Goal: Task Accomplishment & Management: Use online tool/utility

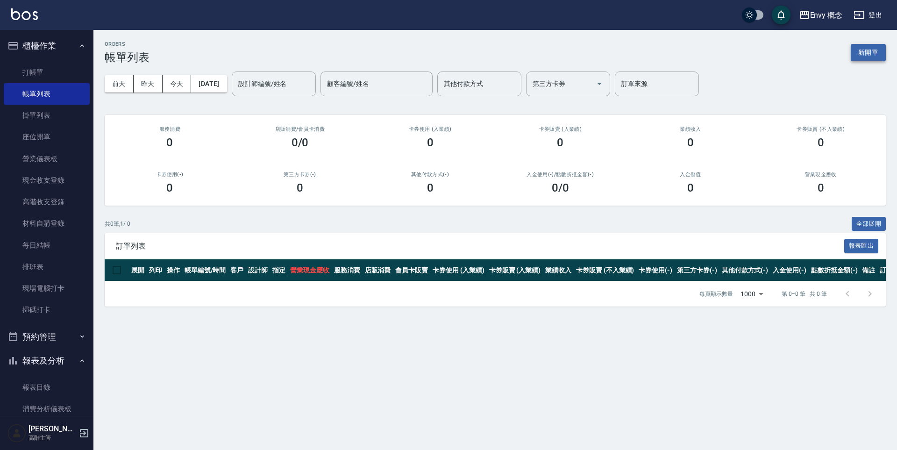
click at [856, 47] on button "新開單" at bounding box center [868, 52] width 35 height 17
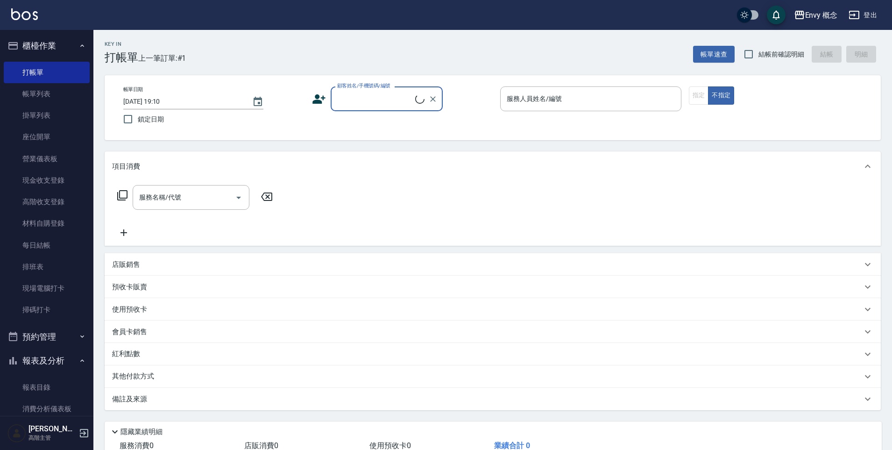
click at [359, 98] on input "顧客姓名/手機號碼/編號" at bounding box center [375, 99] width 80 height 16
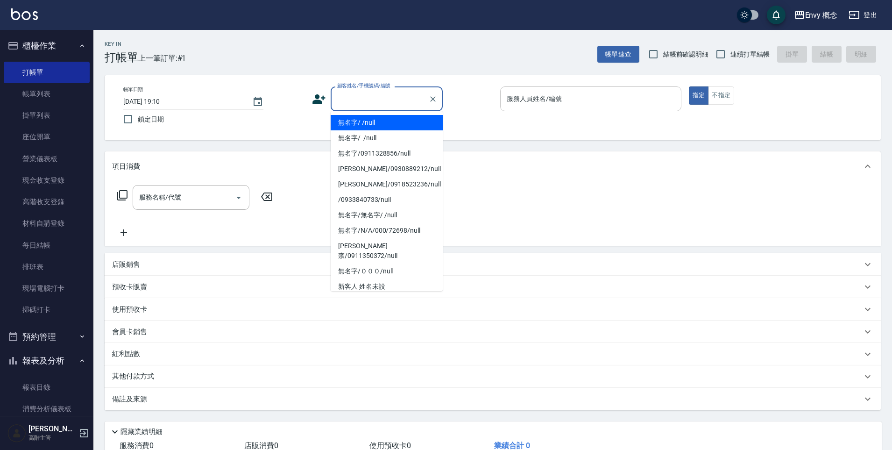
click at [375, 124] on li "無名字/ /null" at bounding box center [387, 122] width 112 height 15
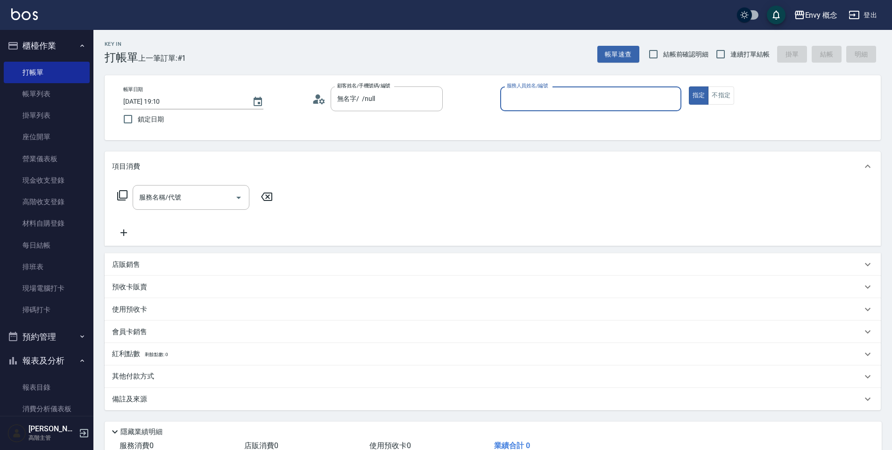
type input "無名字/ /null"
click at [526, 101] on input "服務人員姓名/編號" at bounding box center [591, 99] width 173 height 16
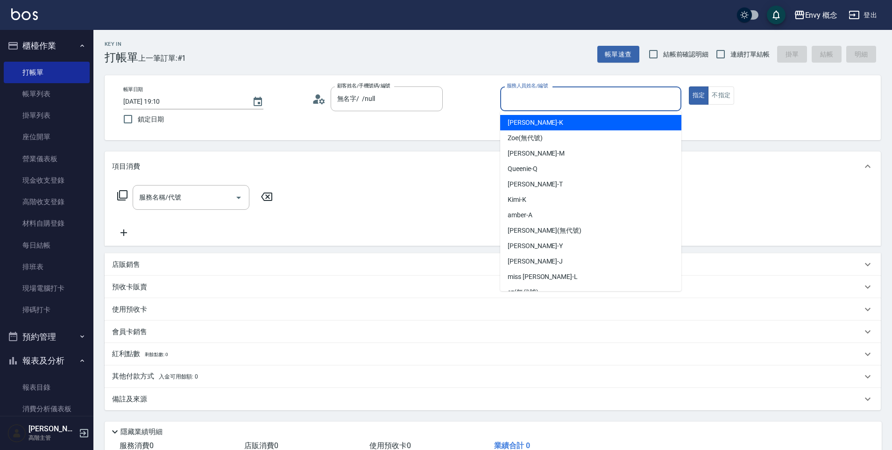
click at [528, 125] on div "[PERSON_NAME]" at bounding box center [590, 122] width 181 height 15
type input "[PERSON_NAME]"
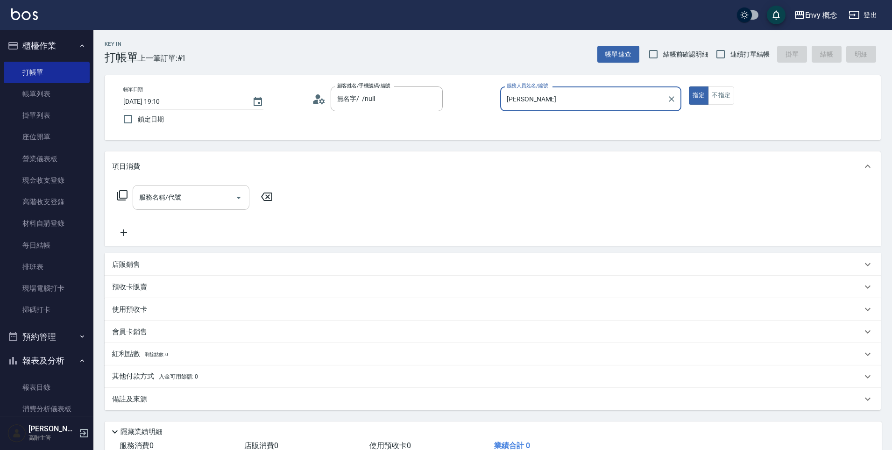
click at [206, 197] on input "服務名稱/代號" at bounding box center [184, 197] width 94 height 16
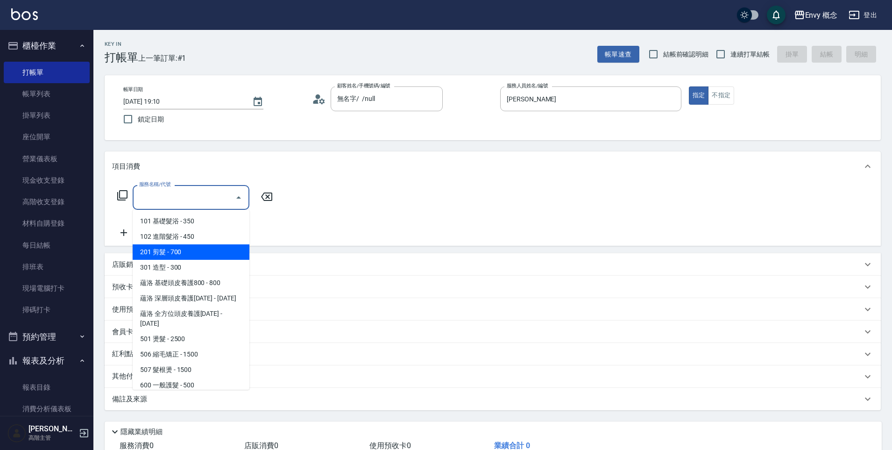
click at [197, 247] on span "201 剪髮 - 700" at bounding box center [191, 251] width 117 height 15
type input "201 剪髮(201)"
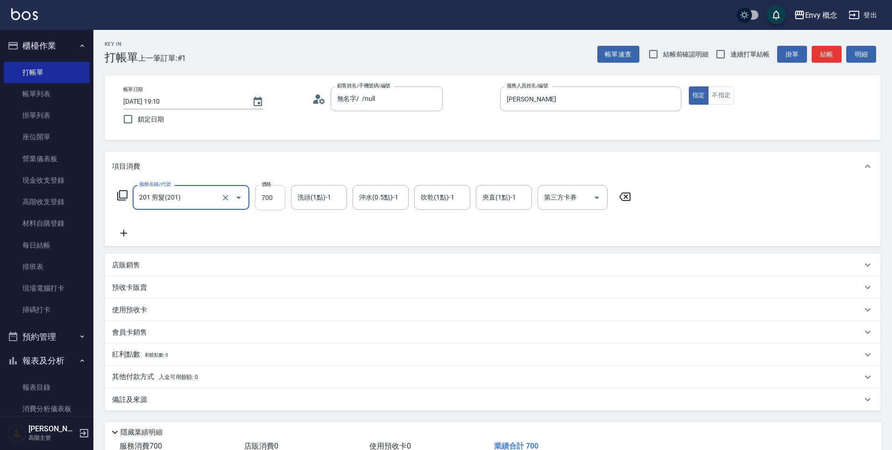
click at [278, 198] on input "700" at bounding box center [270, 197] width 30 height 25
type input "800"
click at [150, 373] on p "其他付款方式 入金可用餘額: 0" at bounding box center [155, 377] width 86 height 10
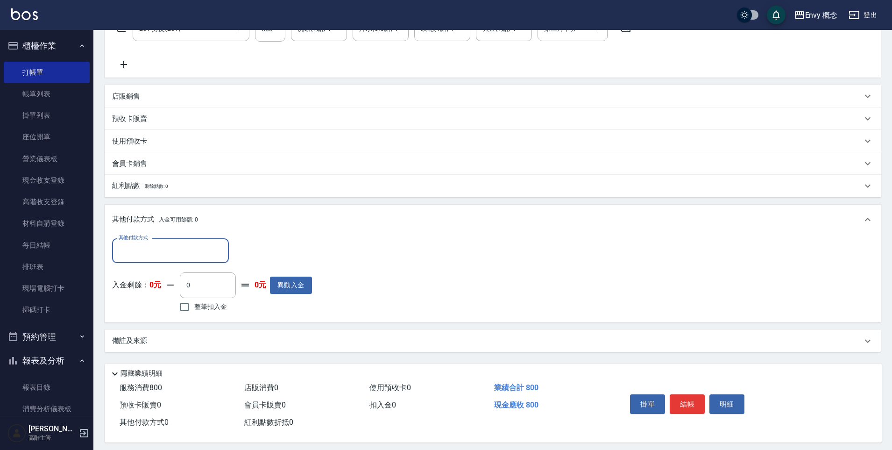
scroll to position [177, 0]
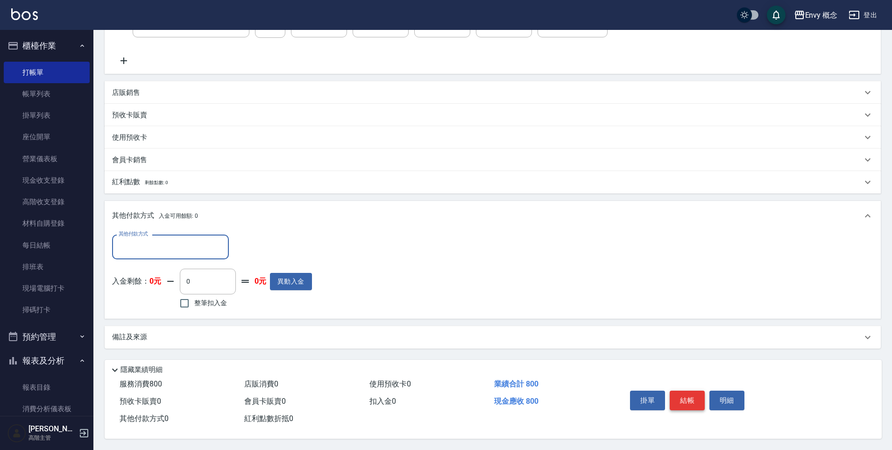
click at [687, 399] on button "結帳" at bounding box center [687, 401] width 35 height 20
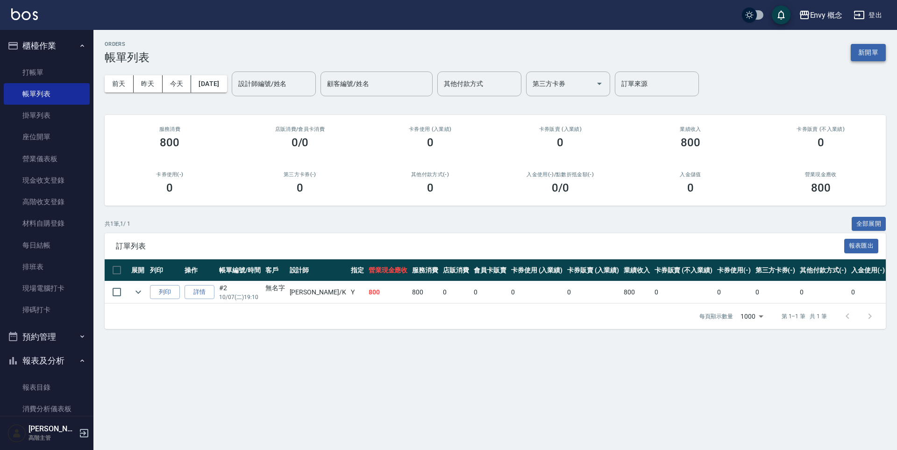
click at [873, 56] on button "新開單" at bounding box center [868, 52] width 35 height 17
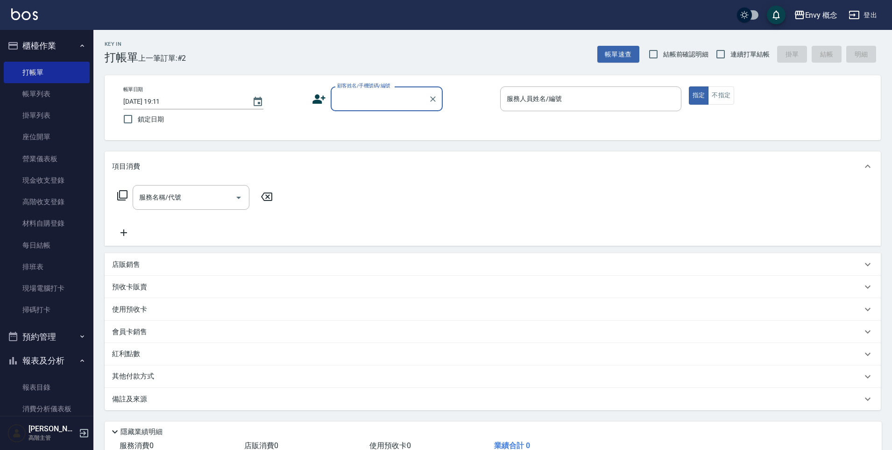
click at [373, 98] on input "顧客姓名/手機號碼/編號" at bounding box center [380, 99] width 90 height 16
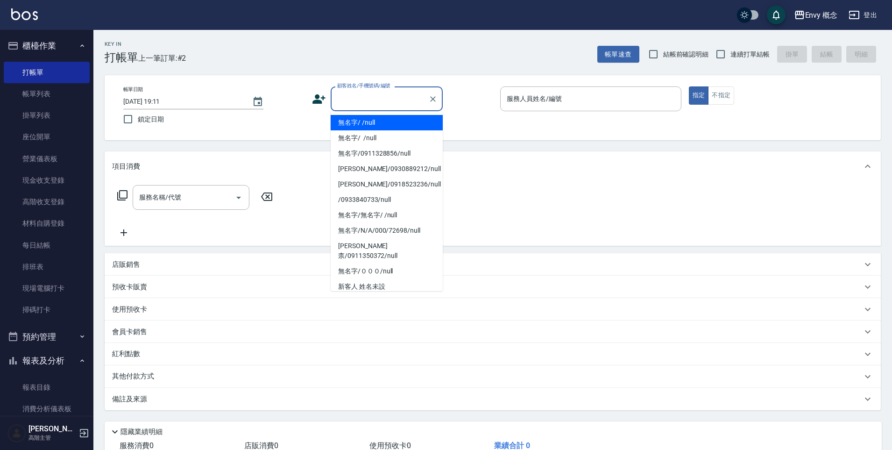
click at [368, 124] on li "無名字/ /null" at bounding box center [387, 122] width 112 height 15
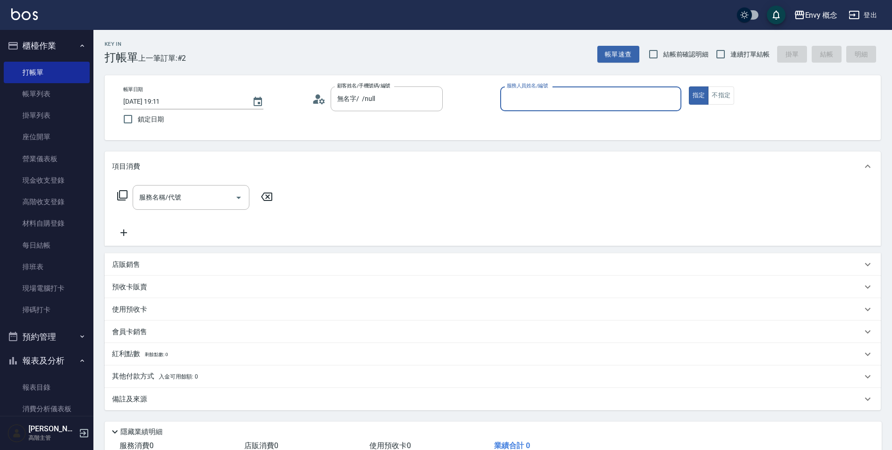
type input "無名字/ /null"
click at [542, 96] on input "服務人員姓名/編號" at bounding box center [591, 99] width 173 height 16
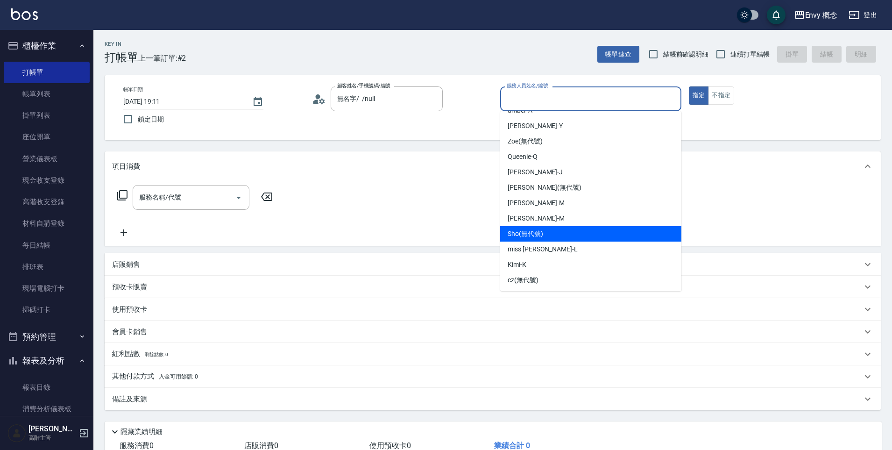
scroll to position [59, 0]
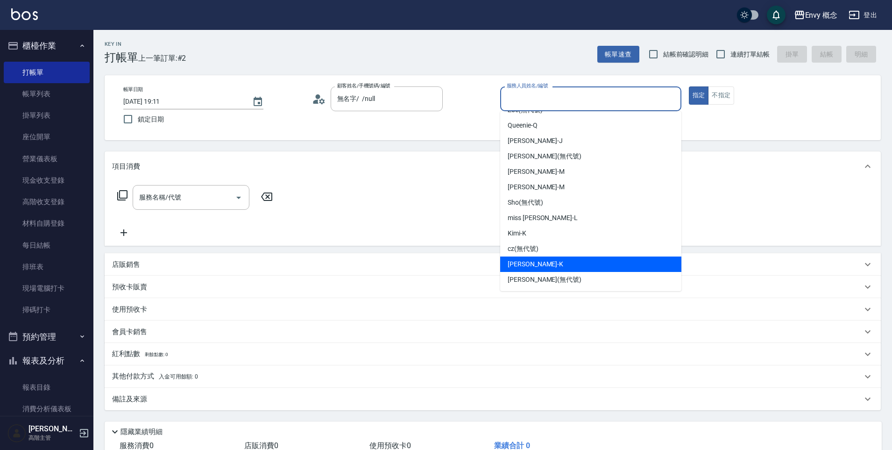
click at [538, 259] on div "[PERSON_NAME]" at bounding box center [590, 264] width 181 height 15
type input "[PERSON_NAME]"
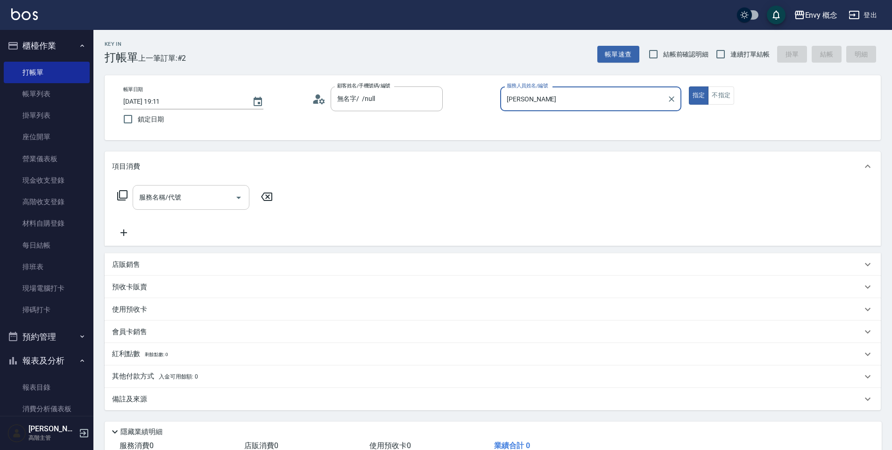
click at [179, 197] on div "服務名稱/代號 服務名稱/代號" at bounding box center [191, 197] width 117 height 25
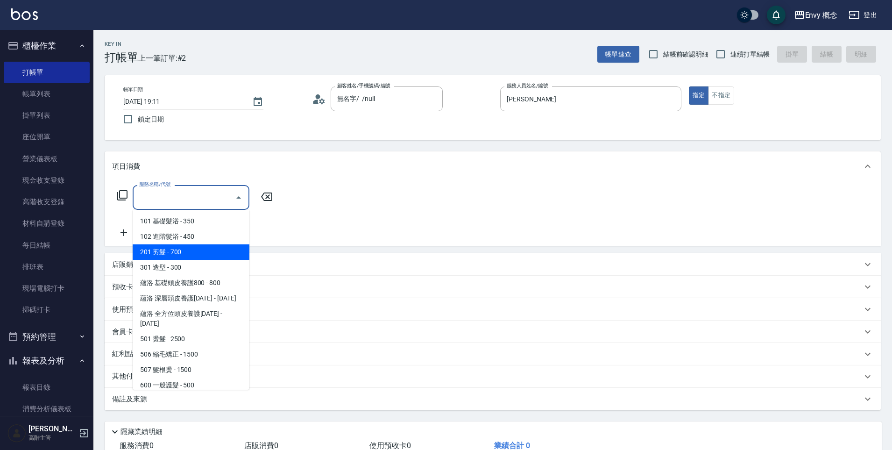
click at [166, 246] on span "201 剪髮 - 700" at bounding box center [191, 251] width 117 height 15
type input "201 剪髮(201)"
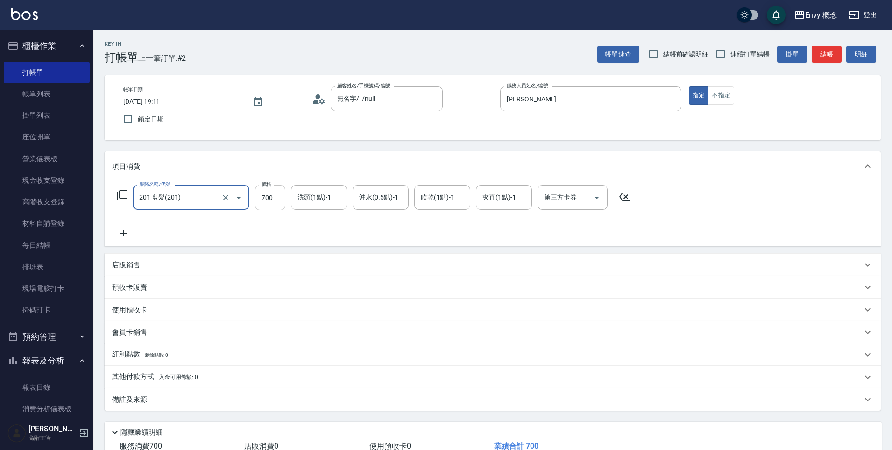
click at [279, 201] on input "700" at bounding box center [270, 197] width 30 height 25
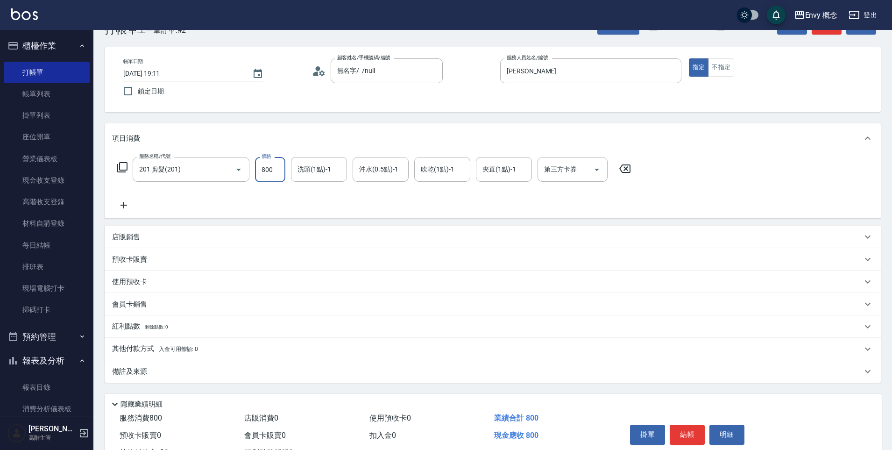
scroll to position [66, 0]
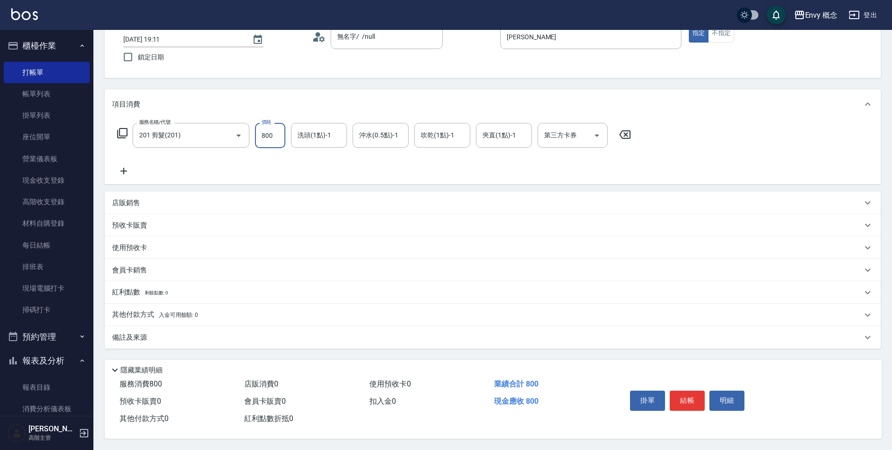
type input "800"
click at [132, 311] on p "其他付款方式 入金可用餘額: 0" at bounding box center [155, 315] width 86 height 10
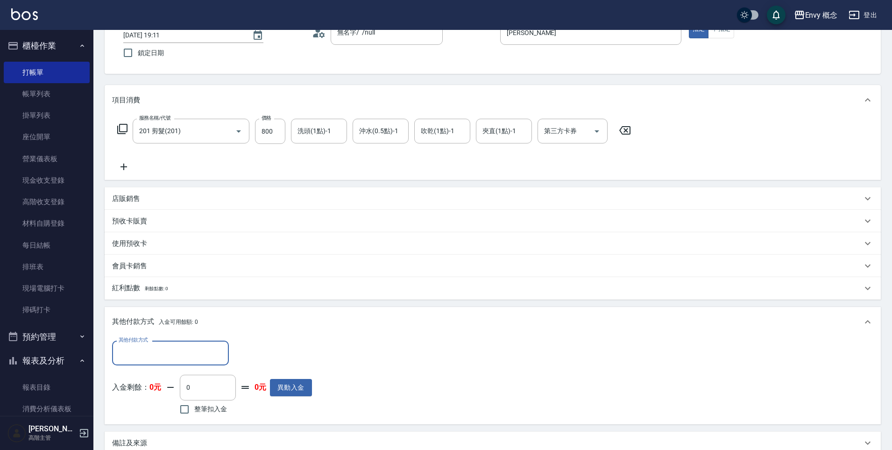
scroll to position [0, 0]
click at [141, 357] on input "其他付款方式" at bounding box center [170, 353] width 108 height 16
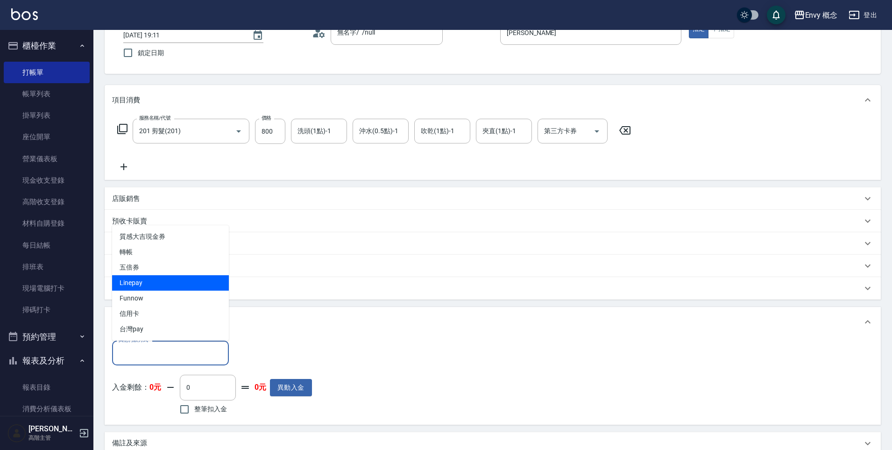
click at [156, 285] on span "Linepay" at bounding box center [170, 282] width 117 height 15
type input "Linepay"
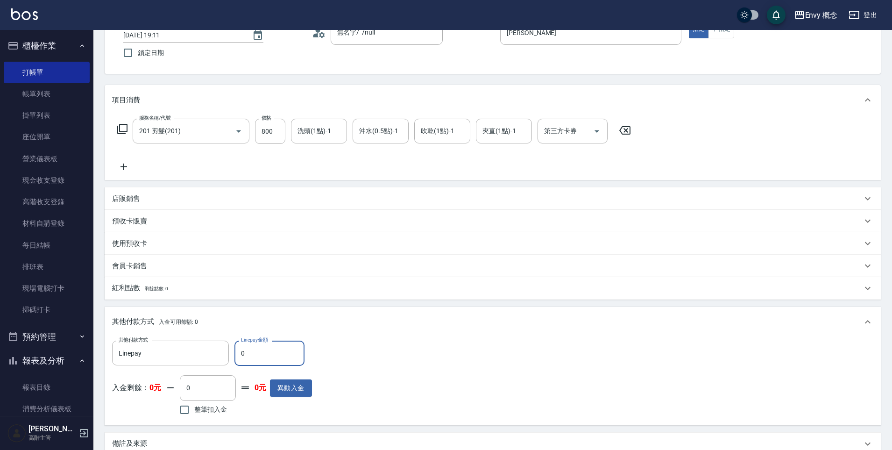
click at [238, 352] on input "0" at bounding box center [270, 353] width 70 height 25
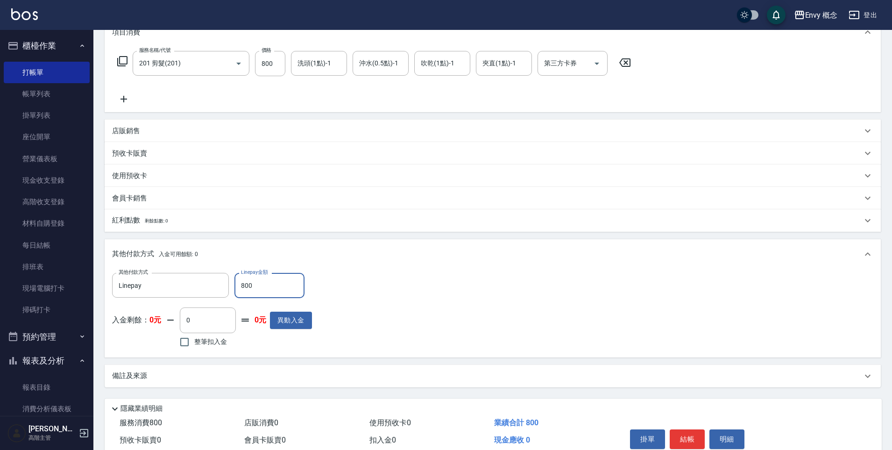
scroll to position [177, 0]
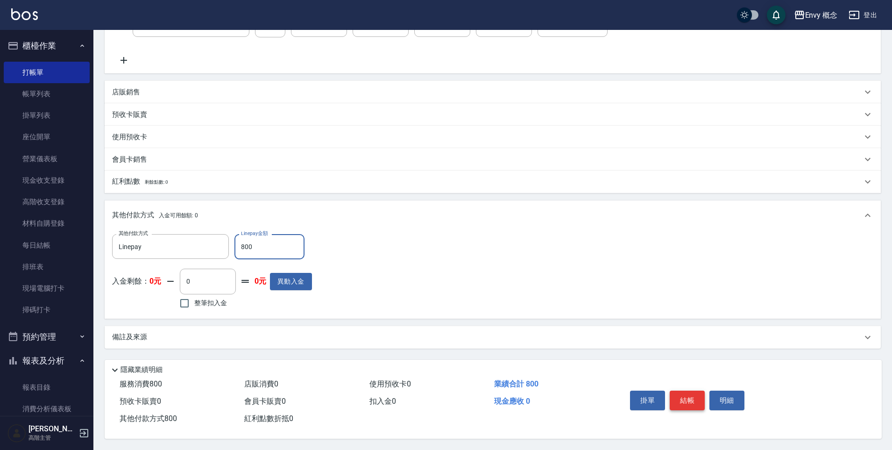
type input "800"
click at [691, 394] on button "結帳" at bounding box center [687, 401] width 35 height 20
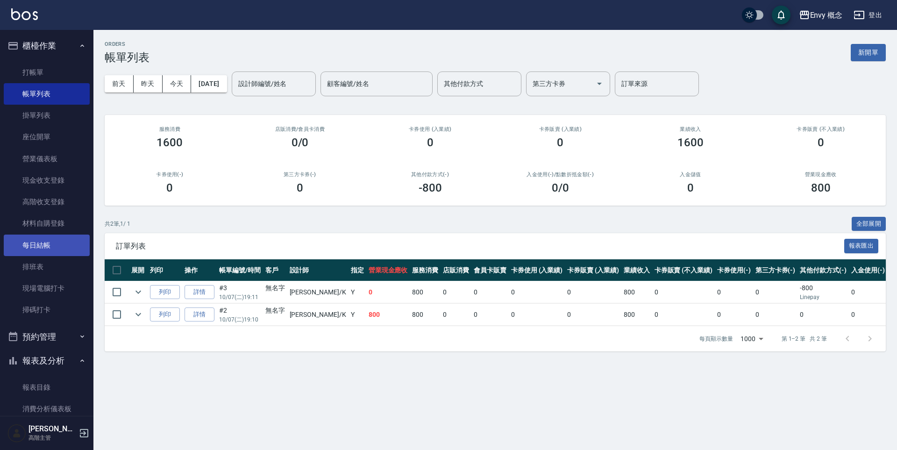
click at [50, 250] on link "每日結帳" at bounding box center [47, 245] width 86 height 21
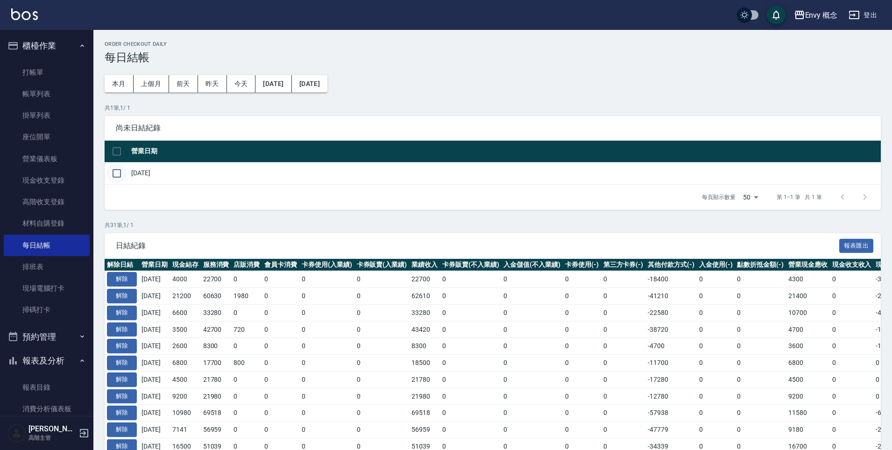
click at [122, 175] on input "checkbox" at bounding box center [117, 174] width 20 height 20
checkbox input "true"
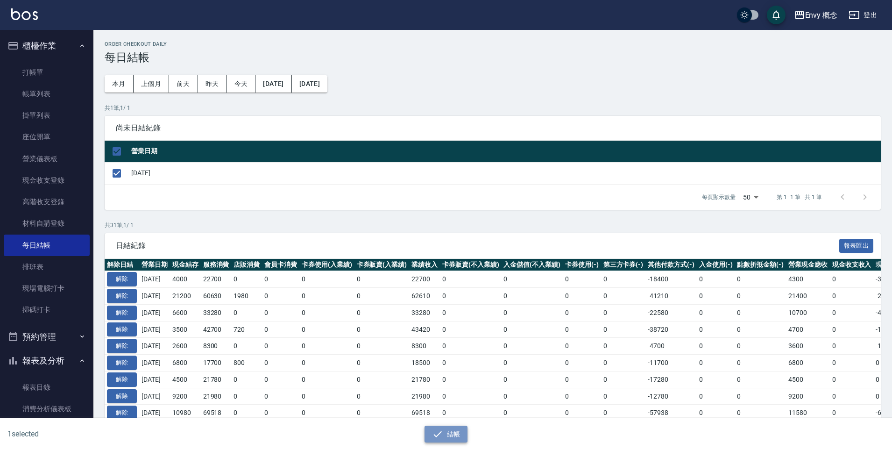
click at [447, 430] on button "結帳" at bounding box center [446, 434] width 43 height 17
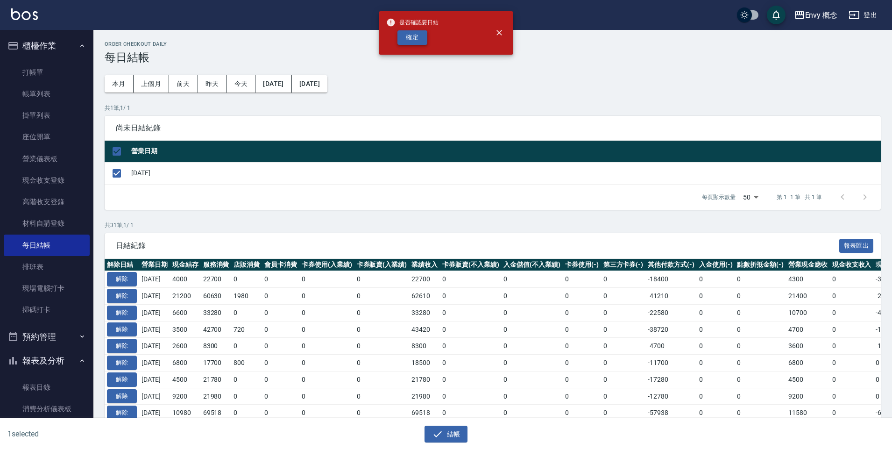
click at [420, 39] on button "確定" at bounding box center [413, 37] width 30 height 14
checkbox input "false"
